Goal: Task Accomplishment & Management: Manage account settings

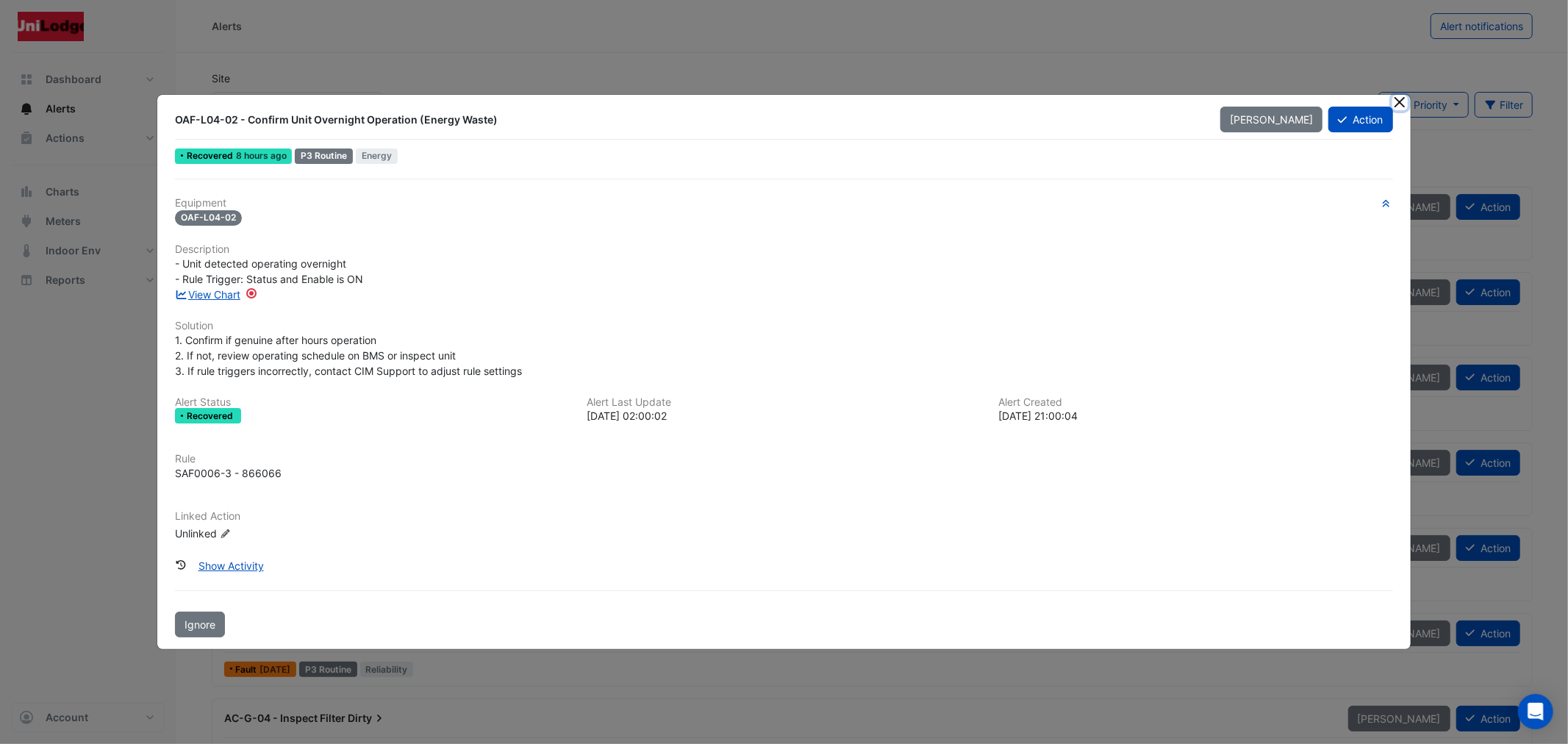
click at [1399, 98] on button "Close" at bounding box center [1400, 103] width 16 height 16
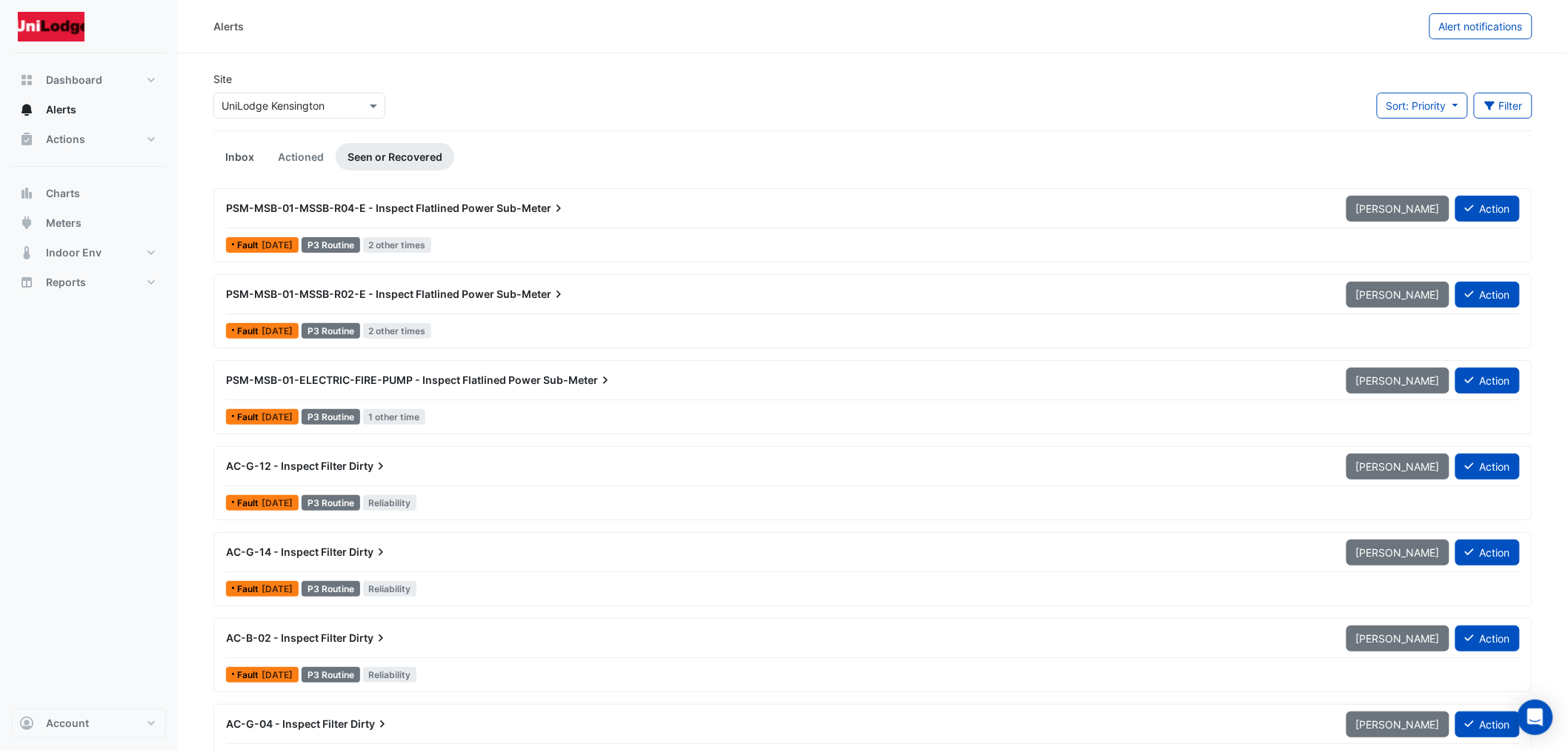
click at [234, 156] on link "Inbox" at bounding box center [240, 156] width 53 height 27
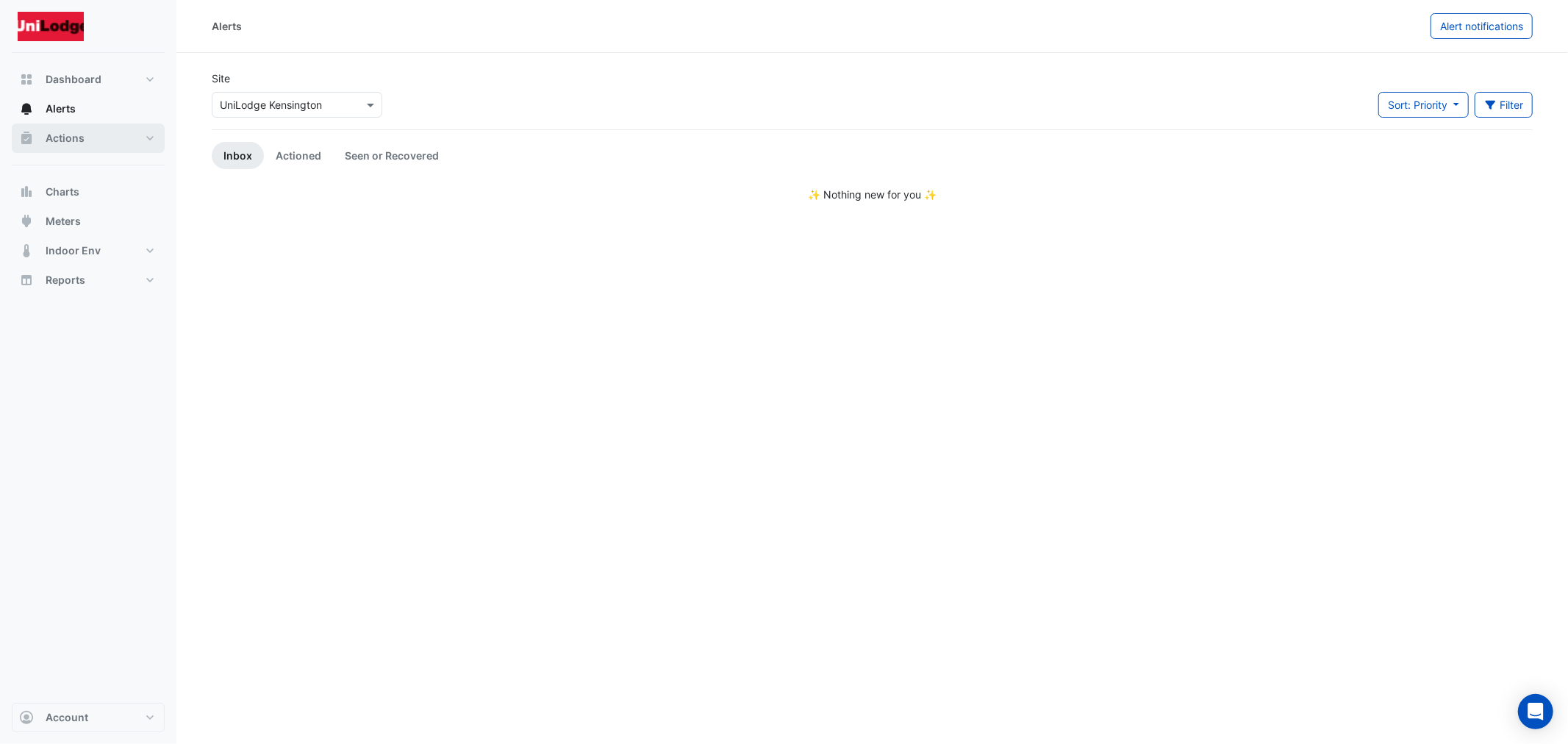
click at [78, 146] on button "Actions" at bounding box center [88, 138] width 153 height 29
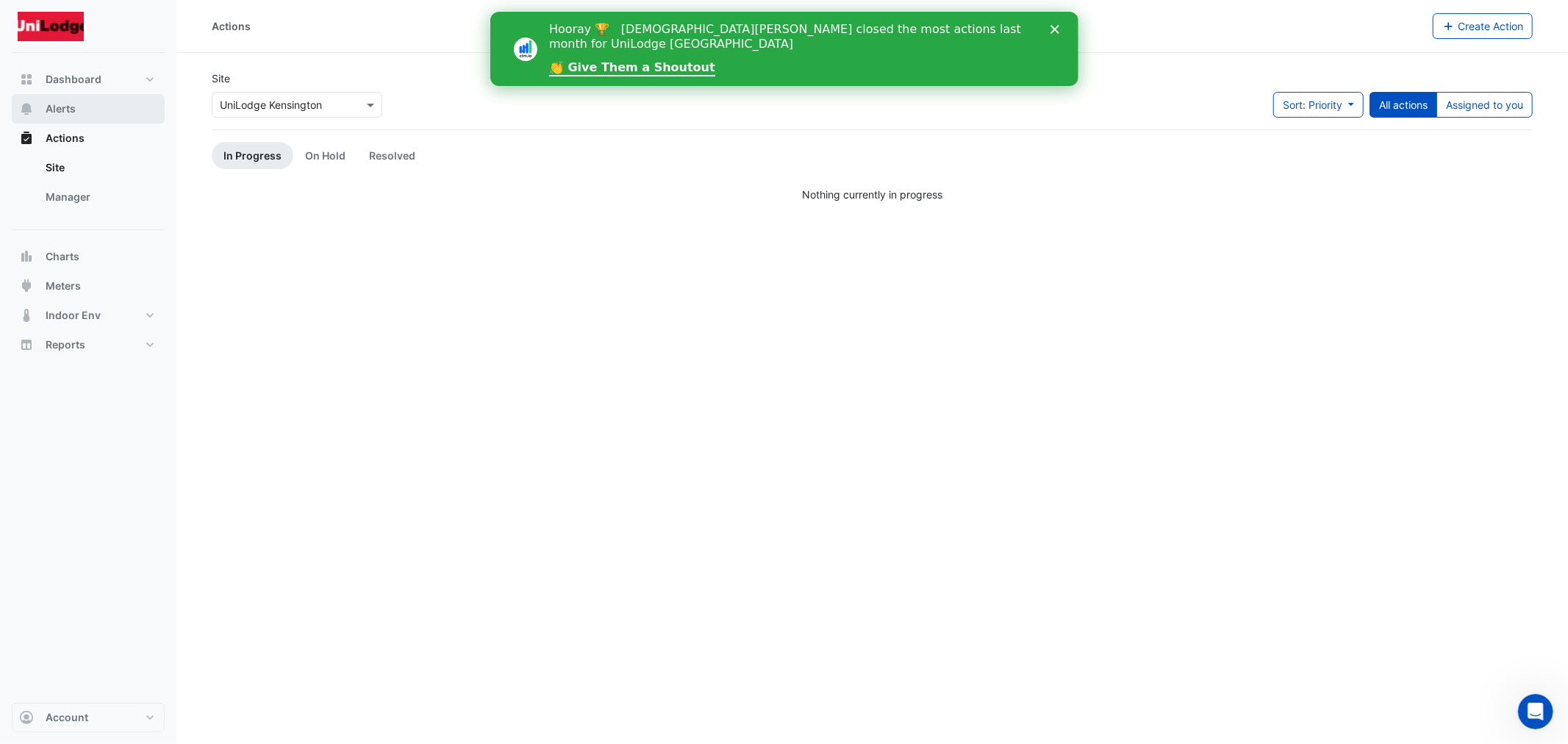
click at [57, 104] on span "Alerts" at bounding box center [61, 108] width 30 height 15
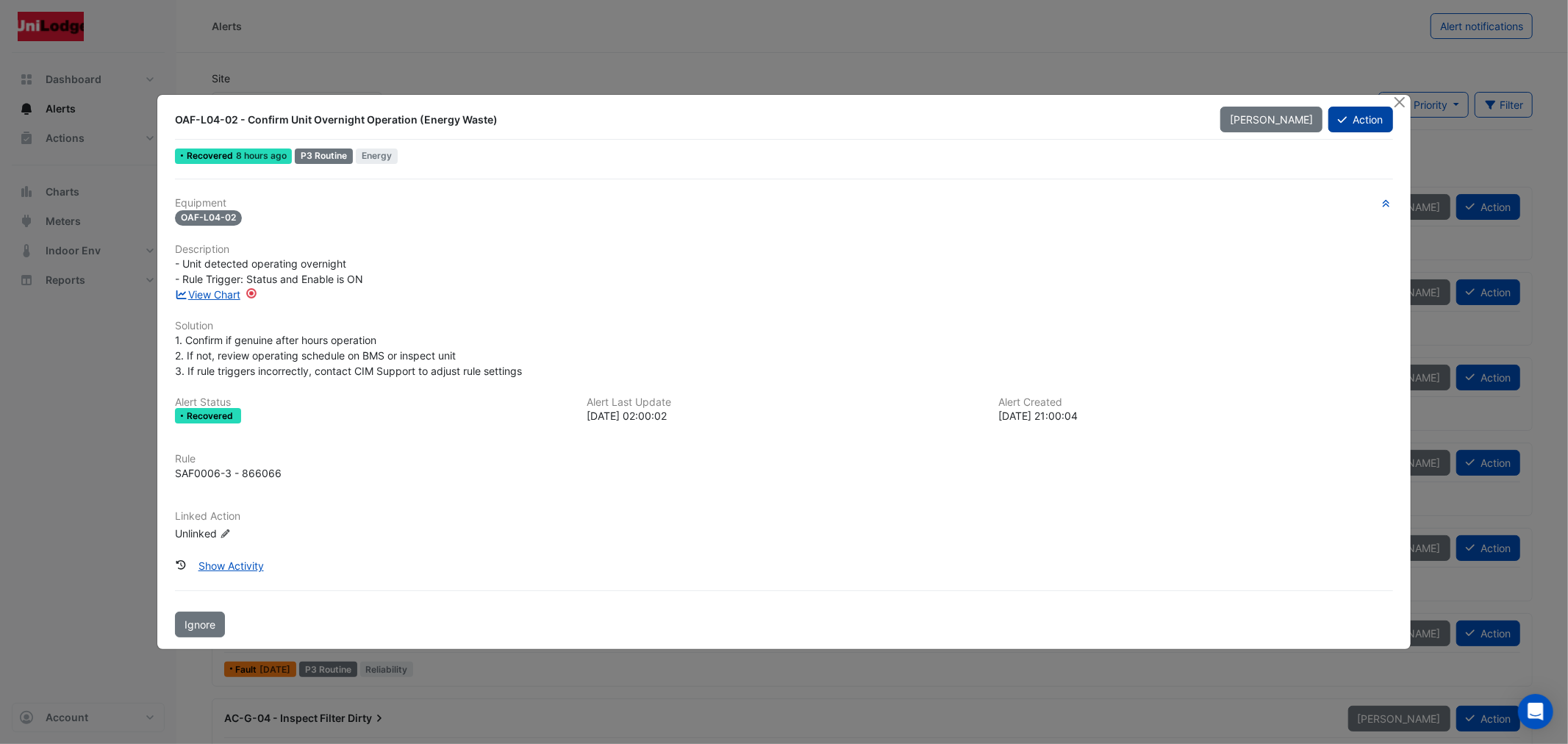
click at [1334, 126] on button "Action" at bounding box center [1360, 120] width 64 height 26
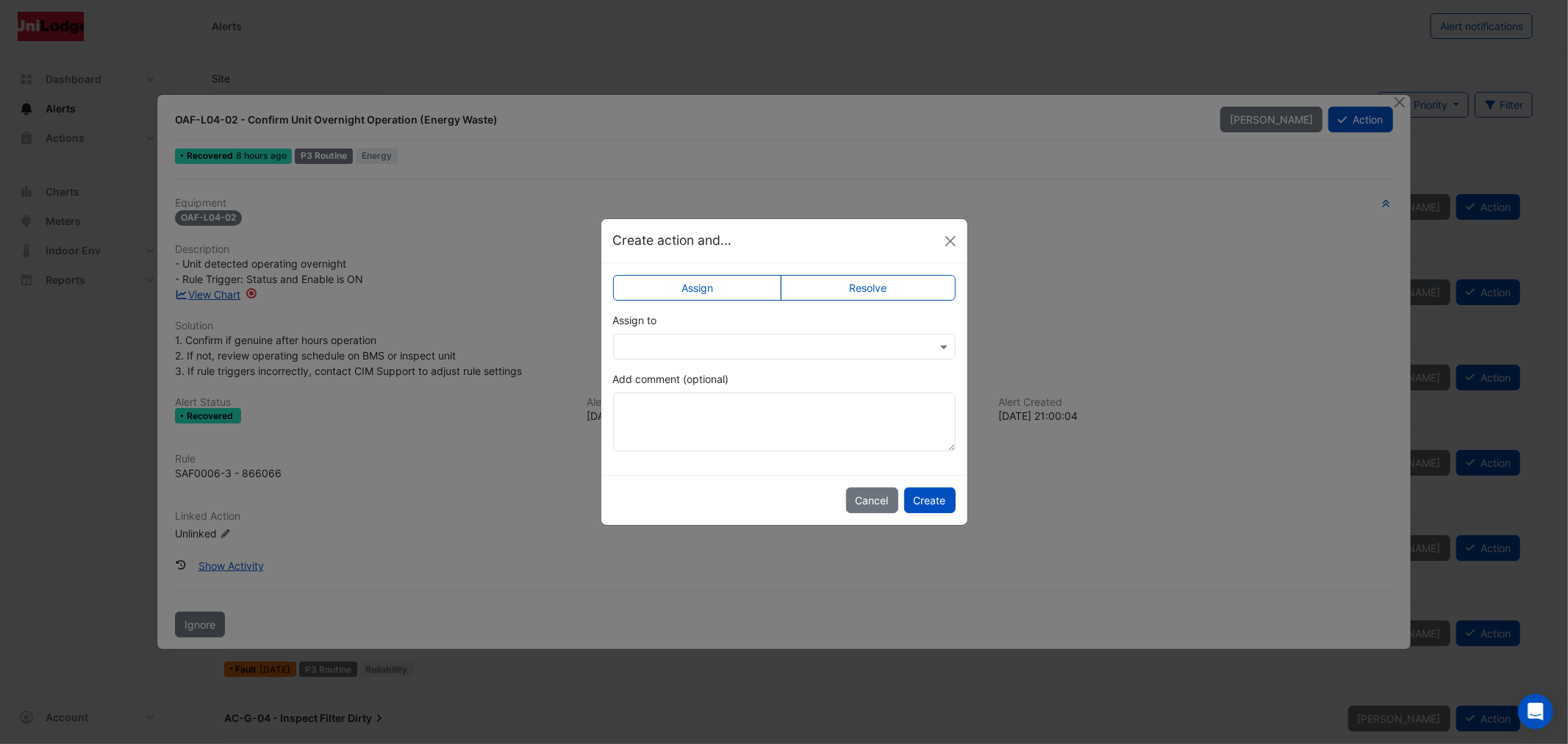
click at [857, 282] on label "Resolve" at bounding box center [868, 288] width 175 height 26
click at [828, 348] on input "text" at bounding box center [769, 347] width 297 height 16
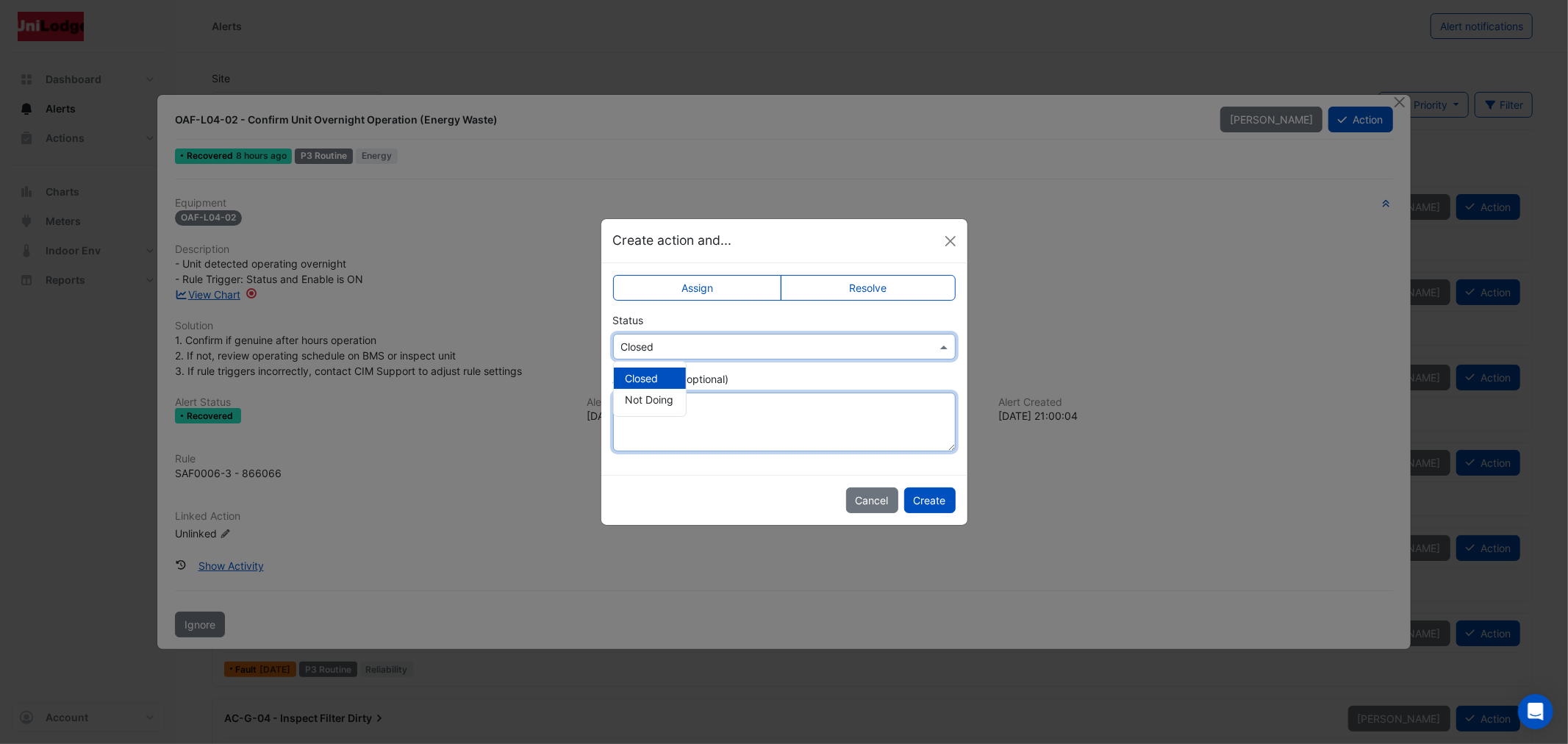
click at [756, 413] on textarea "Add comment (optional)" at bounding box center [784, 422] width 343 height 59
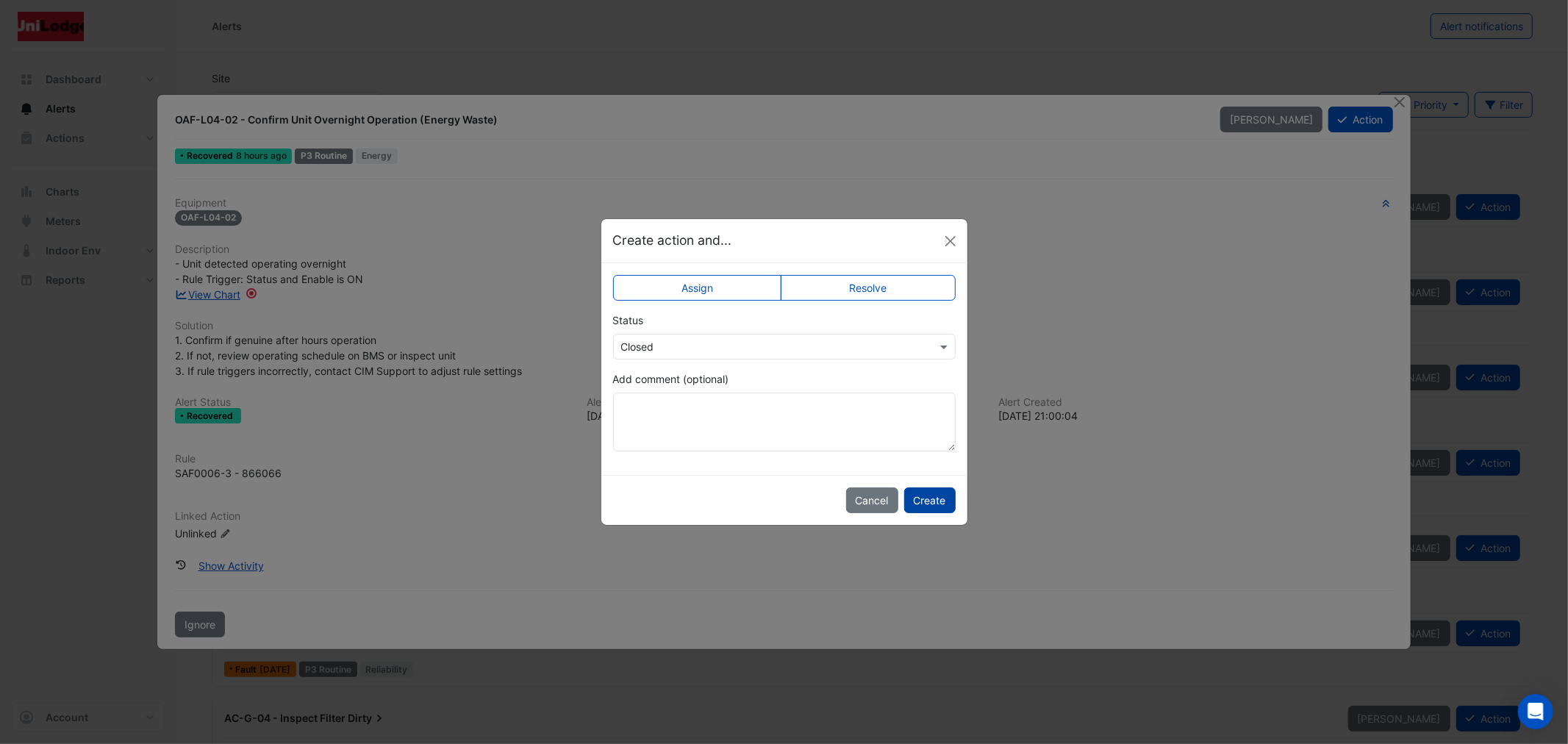
click at [926, 495] on button "Create" at bounding box center [930, 500] width 51 height 26
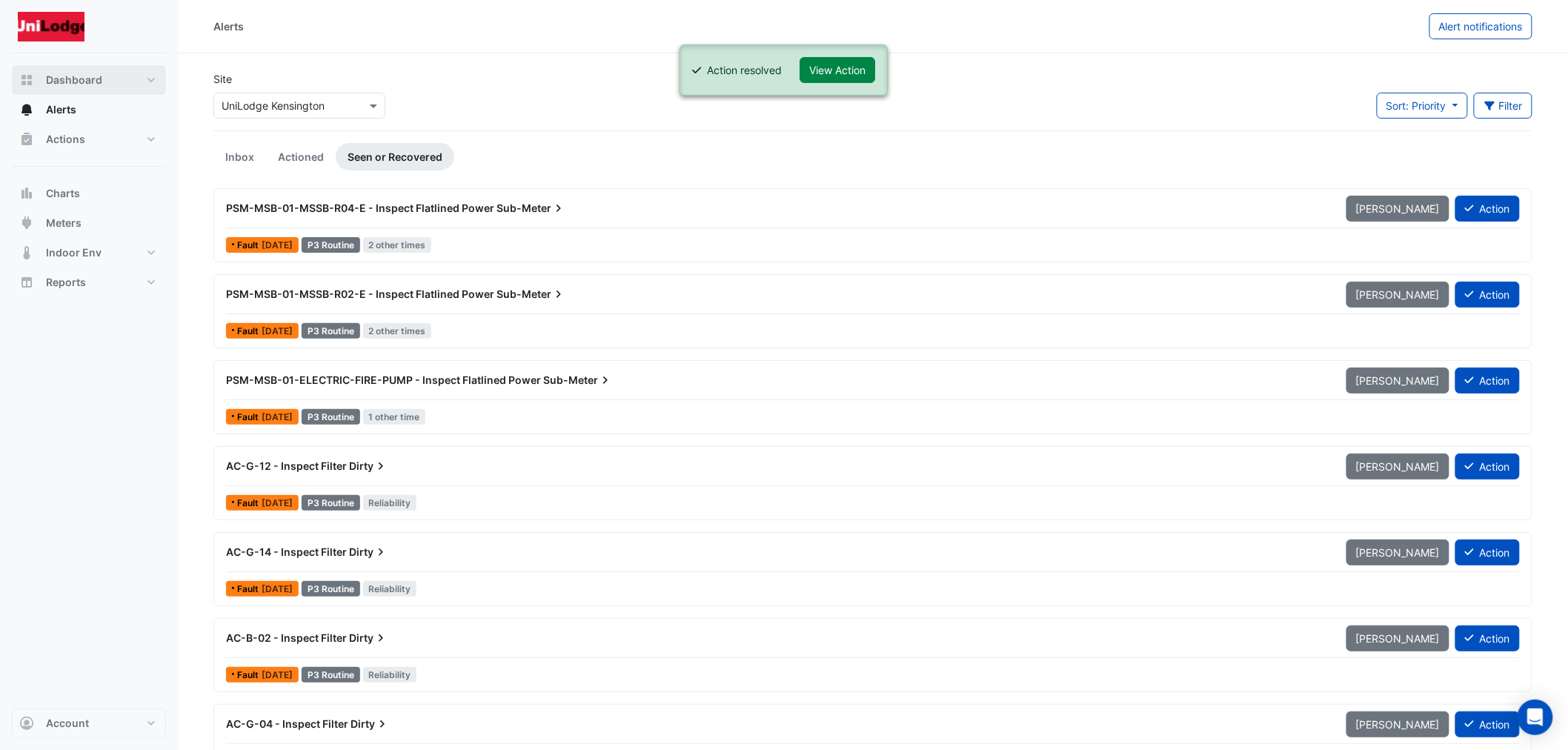
click at [59, 77] on span "Dashboard" at bounding box center [74, 80] width 57 height 15
select select "***"
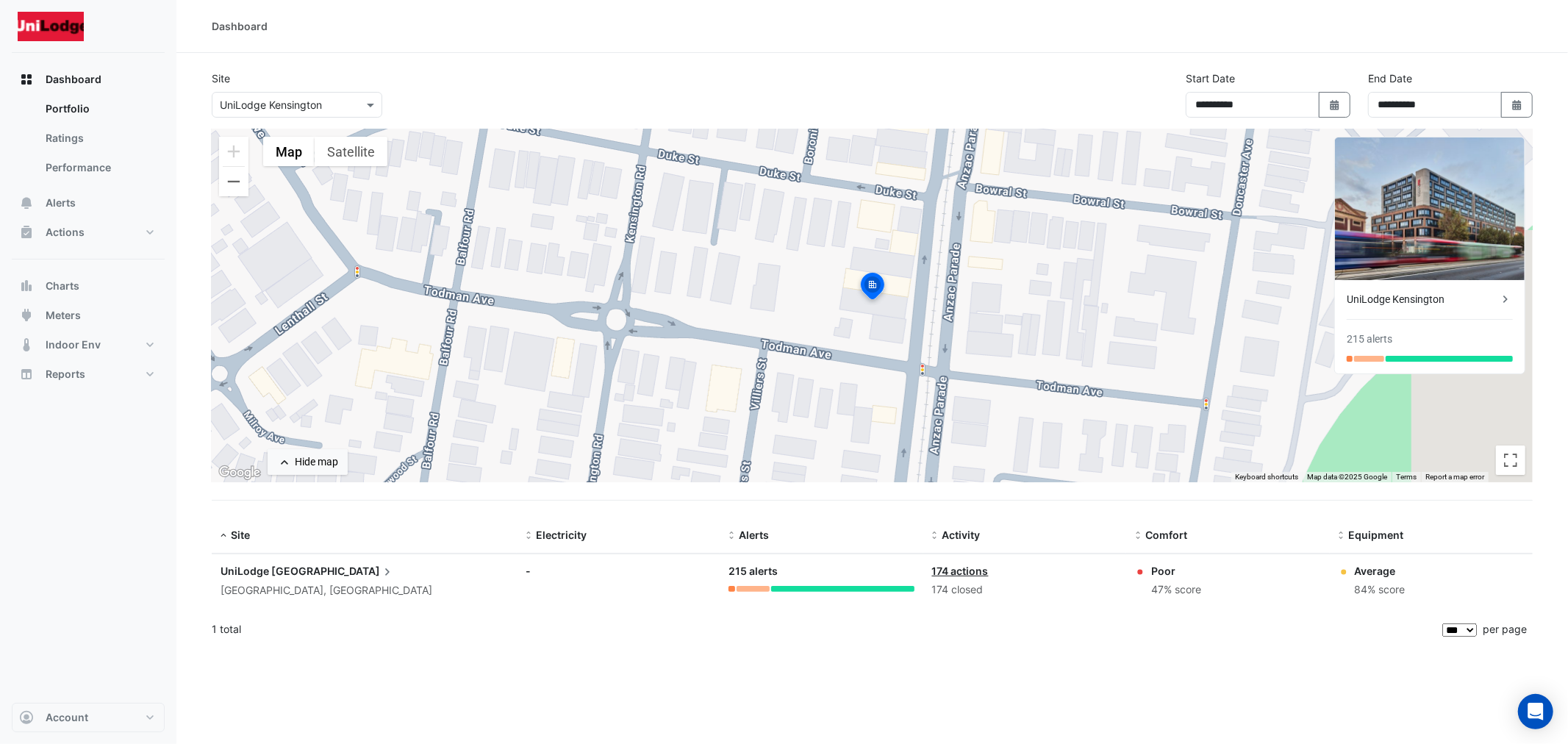
click at [1171, 556] on datatable-body-cell "Comfort: Poor 47% score" at bounding box center [1227, 582] width 203 height 54
click at [1165, 568] on div "Poor" at bounding box center [1176, 571] width 50 height 16
click at [936, 689] on div "**********" at bounding box center [872, 372] width 1392 height 744
